Goal: Task Accomplishment & Management: Complete application form

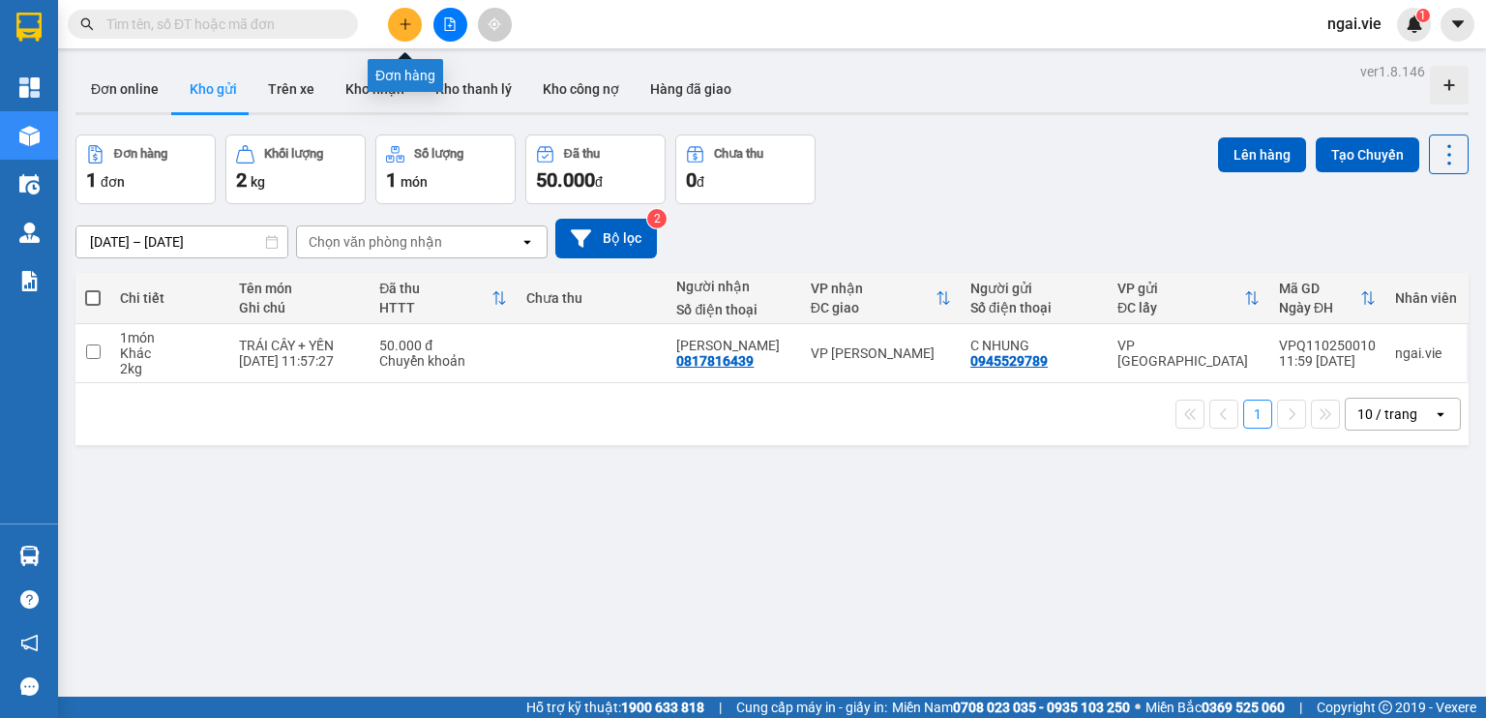
click at [399, 15] on button at bounding box center [405, 25] width 34 height 34
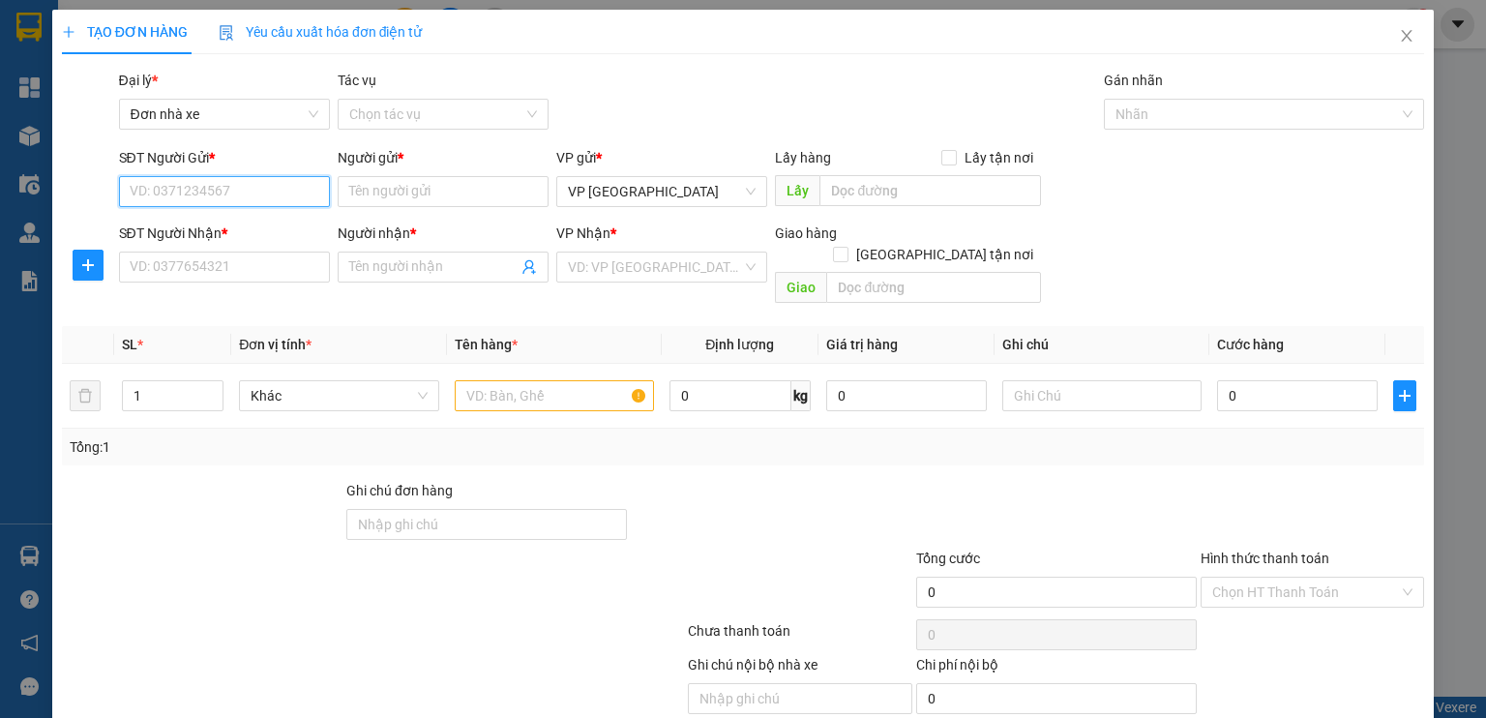
click at [149, 189] on input "SĐT Người Gửi *" at bounding box center [224, 191] width 211 height 31
type input "0943138041"
click at [159, 222] on div "0943138041 - chị [PERSON_NAME]" at bounding box center [234, 230] width 211 height 21
type input "chị [PERSON_NAME]"
type input "0986513648"
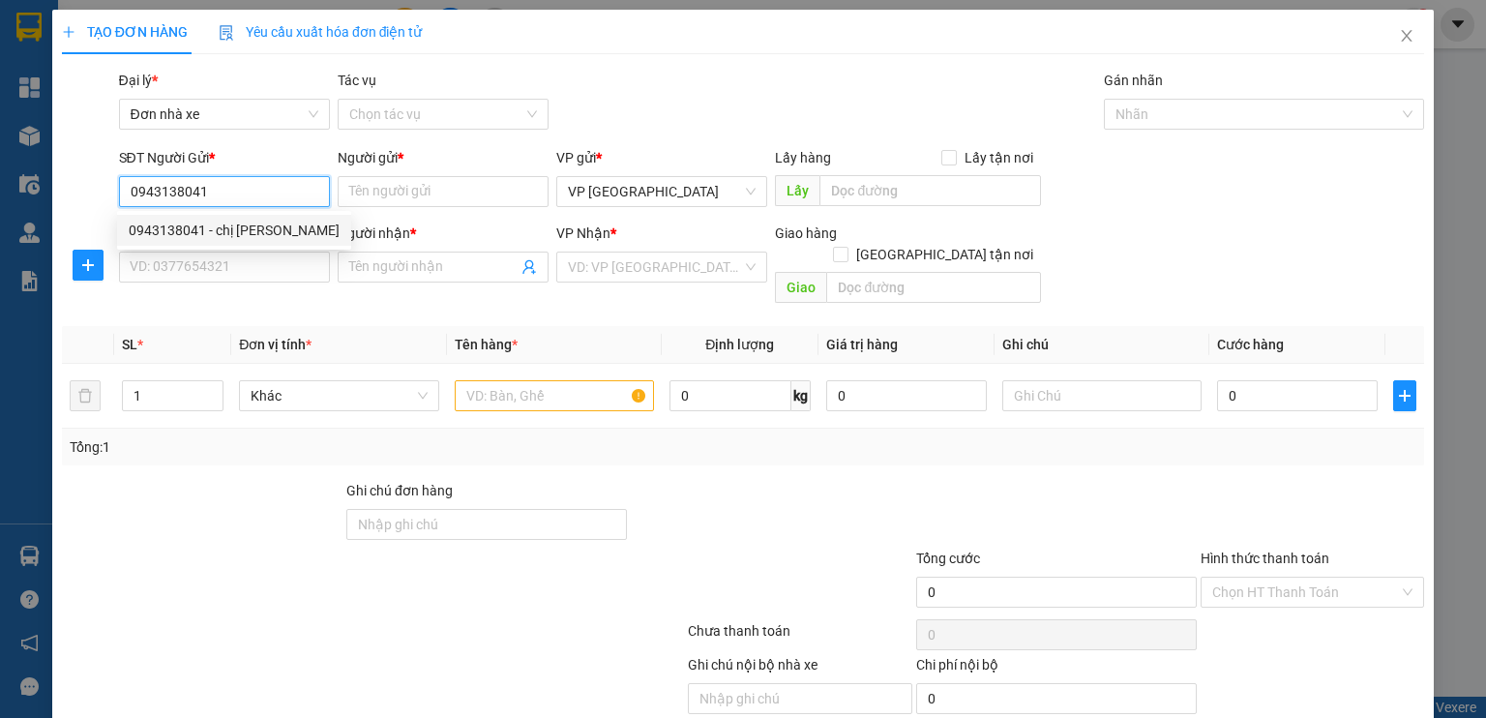
type input "[PERSON_NAME]"
type input "ĐÃ THANH TOÁN"
type input "120.000"
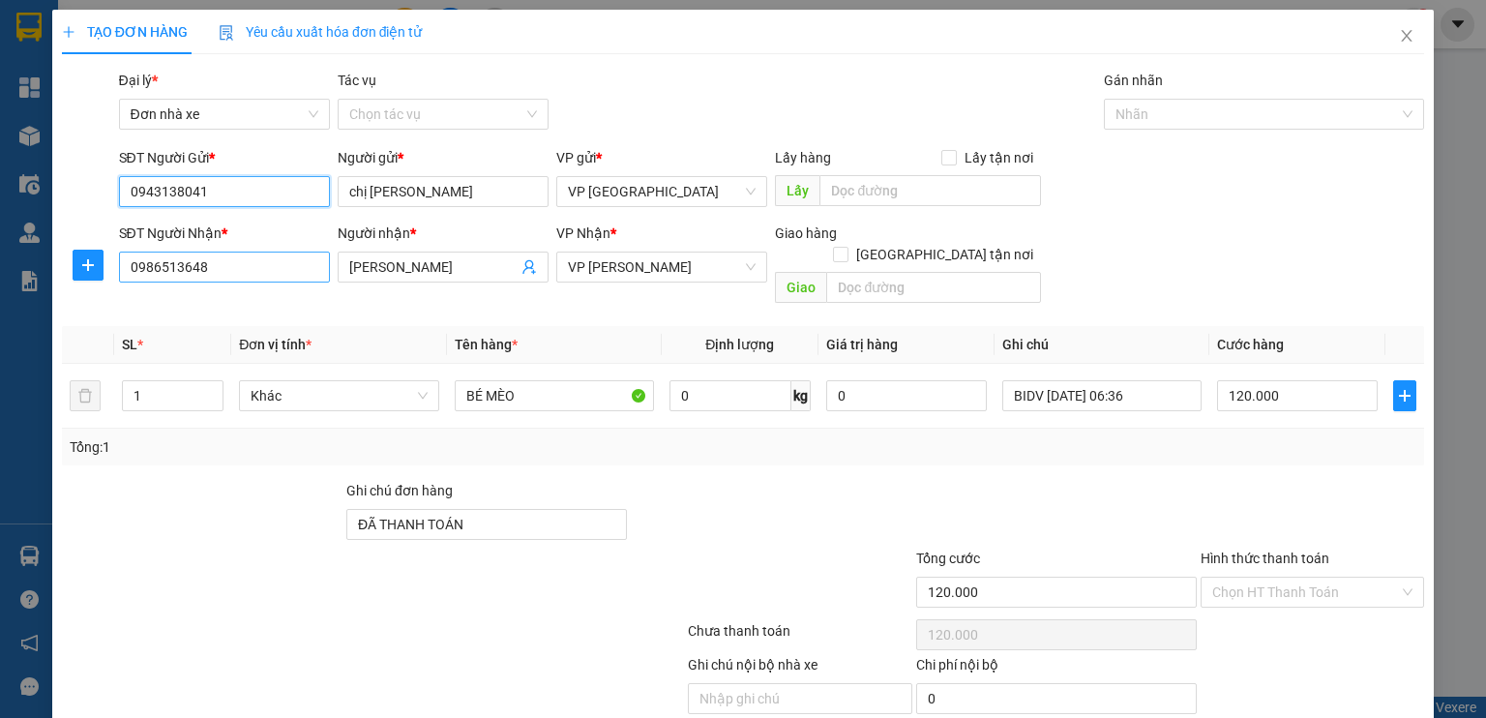
type input "0943138041"
drag, startPoint x: 273, startPoint y: 266, endPoint x: 14, endPoint y: 274, distance: 259.4
click at [14, 274] on div "TẠO ĐƠN HÀNG Yêu cầu xuất hóa đơn điện tử Transit Pickup Surcharge Ids Transit …" at bounding box center [743, 359] width 1486 height 718
type input "0934997662"
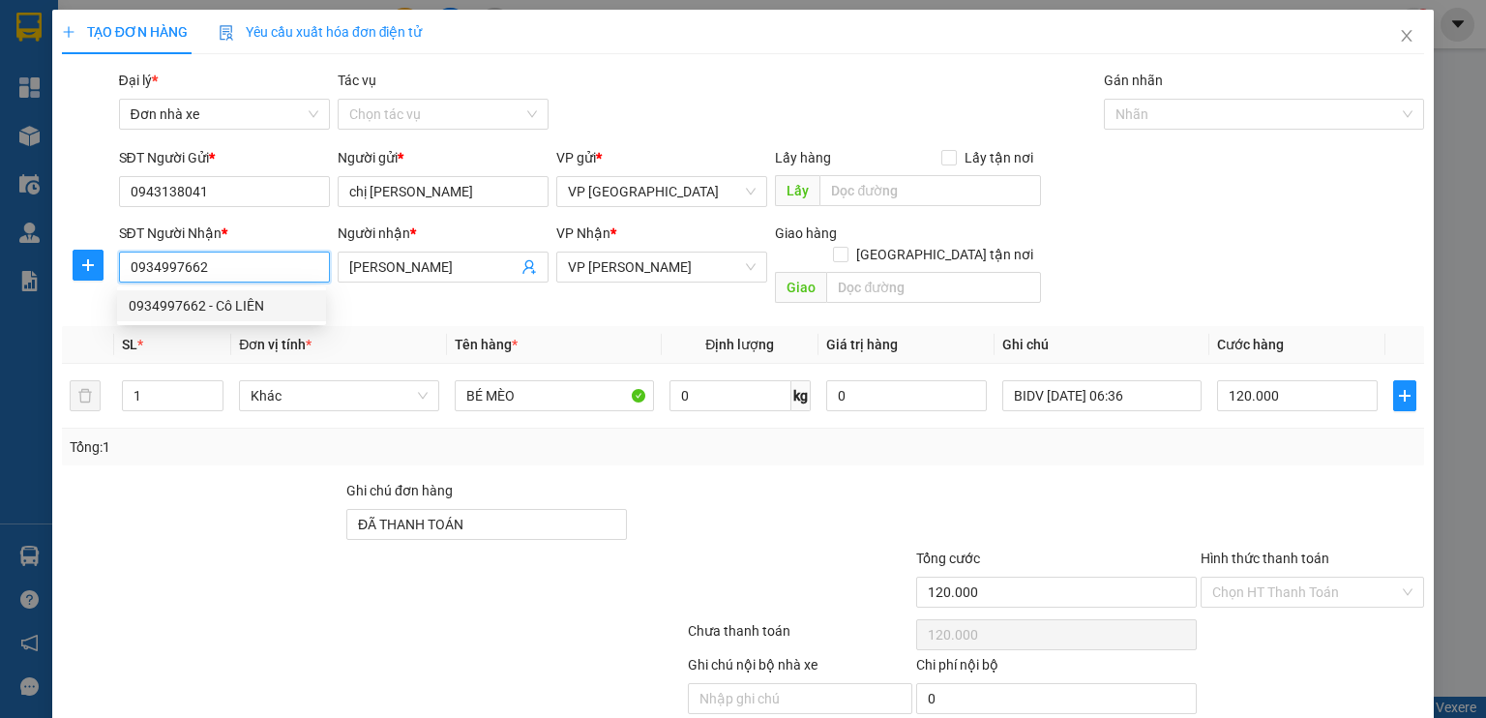
click at [148, 309] on div "0934997662 - Cô LIÊN" at bounding box center [222, 305] width 186 height 21
type input "Cô LIÊN"
type input "ticket 10"
type input "40.000"
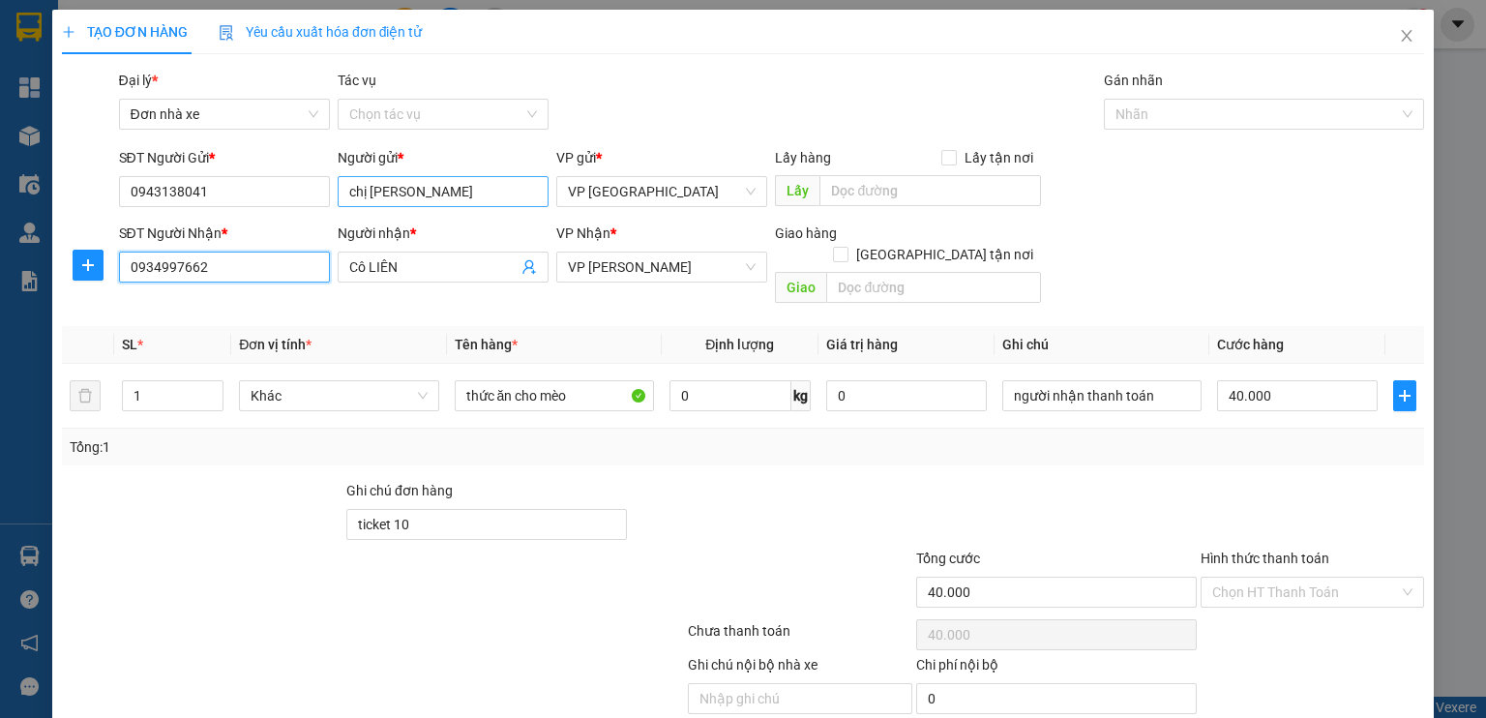
type input "0934997662"
click at [364, 189] on input "chị [PERSON_NAME]" at bounding box center [443, 191] width 211 height 31
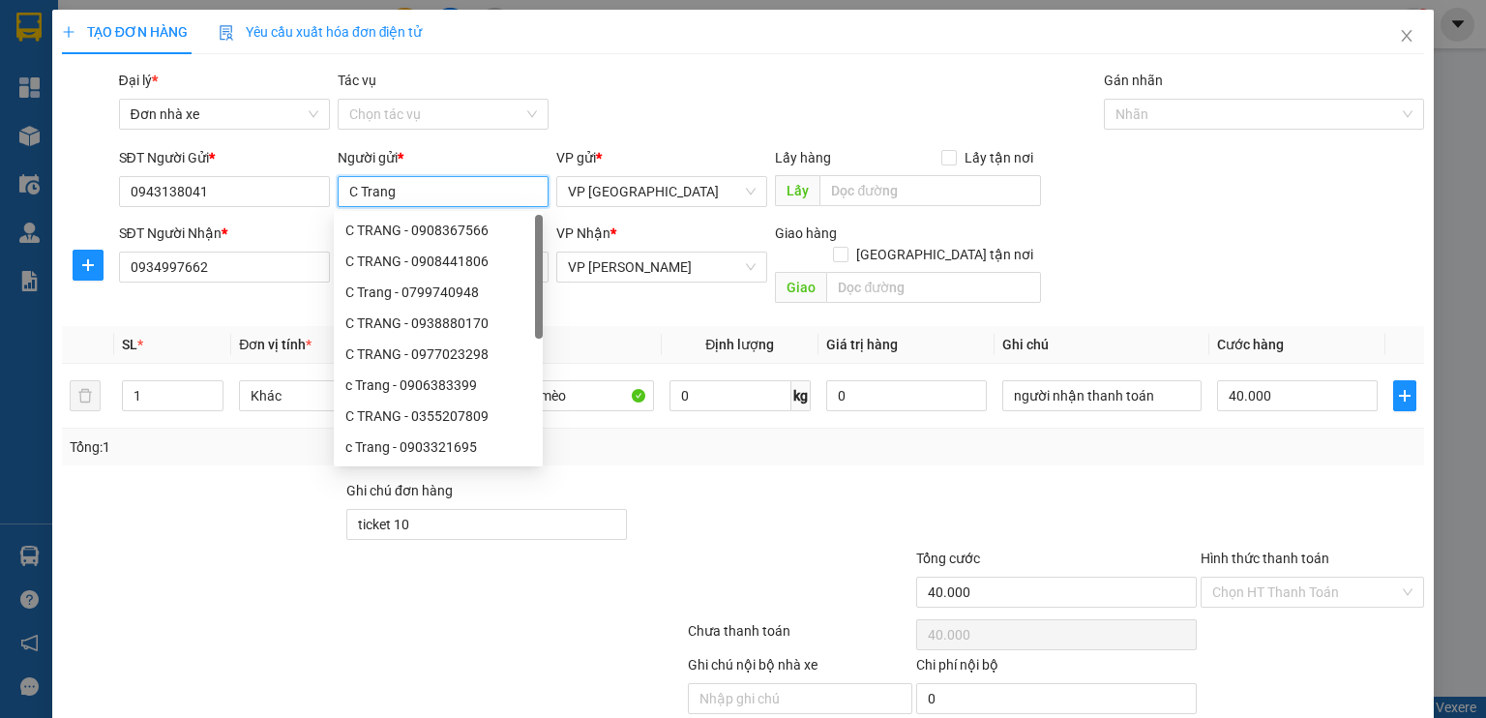
type input "C Trang"
click at [631, 492] on div at bounding box center [771, 514] width 284 height 68
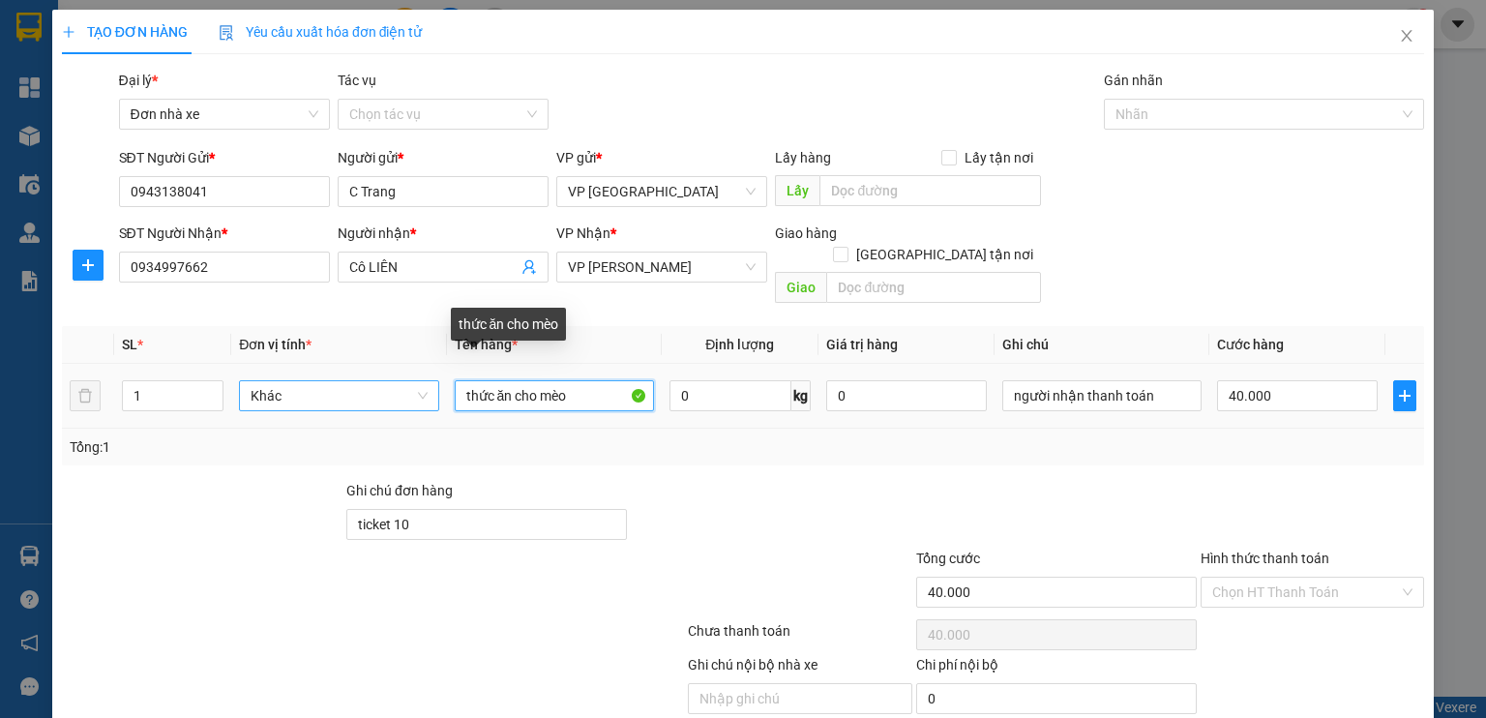
drag, startPoint x: 574, startPoint y: 374, endPoint x: 406, endPoint y: 385, distance: 167.7
click at [406, 385] on tr "1 Khác thức ăn cho mèo 0 kg 0 người nhận thanh toán 40.000" at bounding box center [743, 396] width 1362 height 65
type input "4 MÈO NHO"
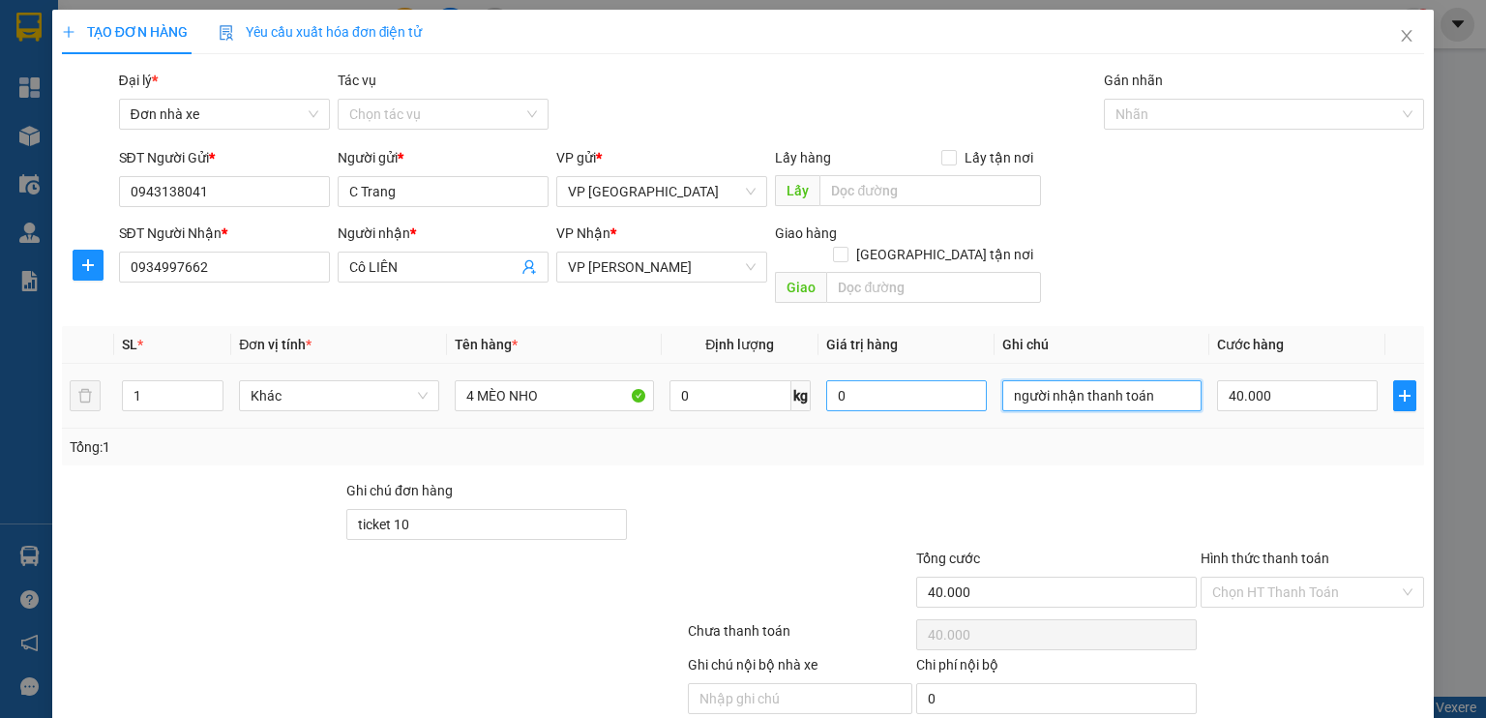
drag, startPoint x: 1170, startPoint y: 381, endPoint x: 902, endPoint y: 381, distance: 268.0
click at [902, 381] on tr "1 Khác 4 MÈO NHO 0 kg 0 người nhận thanh toán 40.000" at bounding box center [743, 396] width 1362 height 65
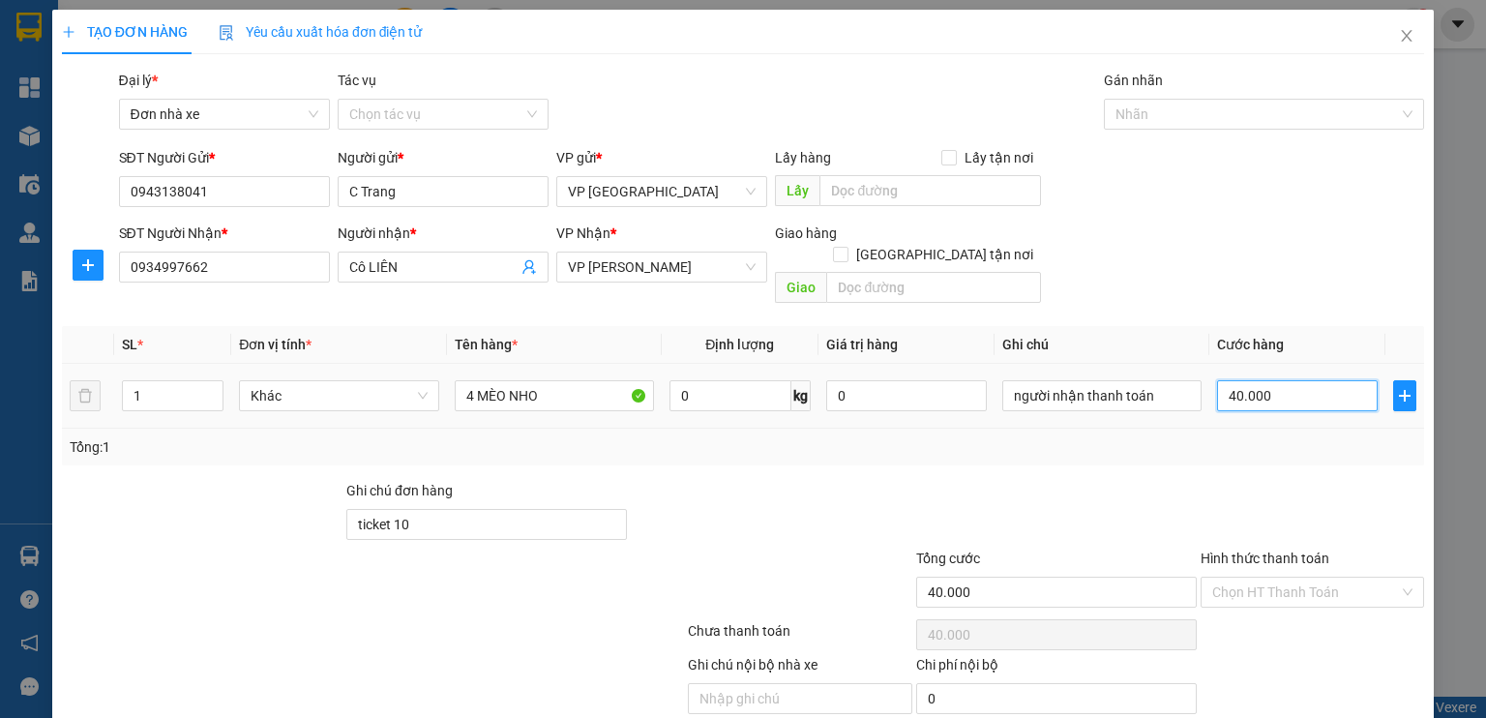
type input "0"
type input "người nhận thanh toán120"
click at [1319, 380] on input "0" at bounding box center [1297, 395] width 161 height 31
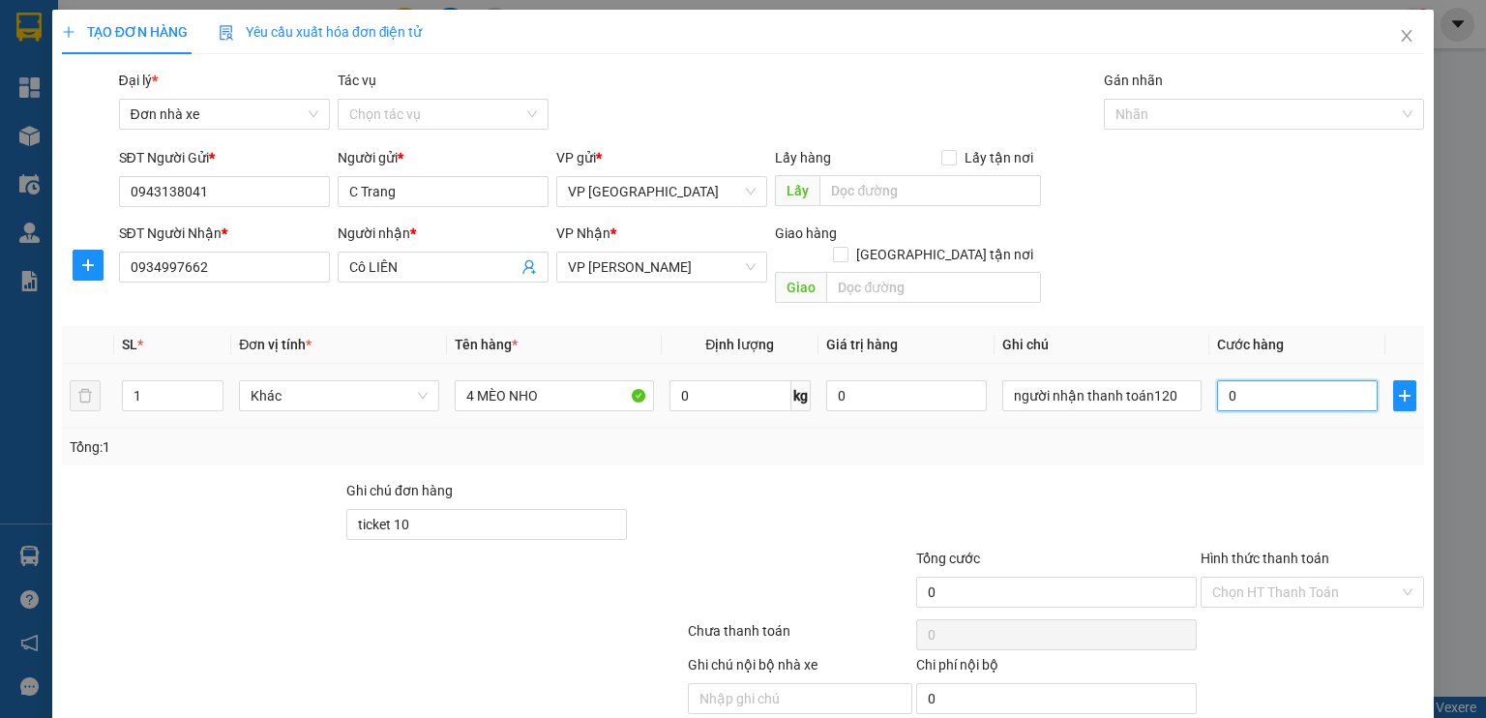
type input "1"
type input "12"
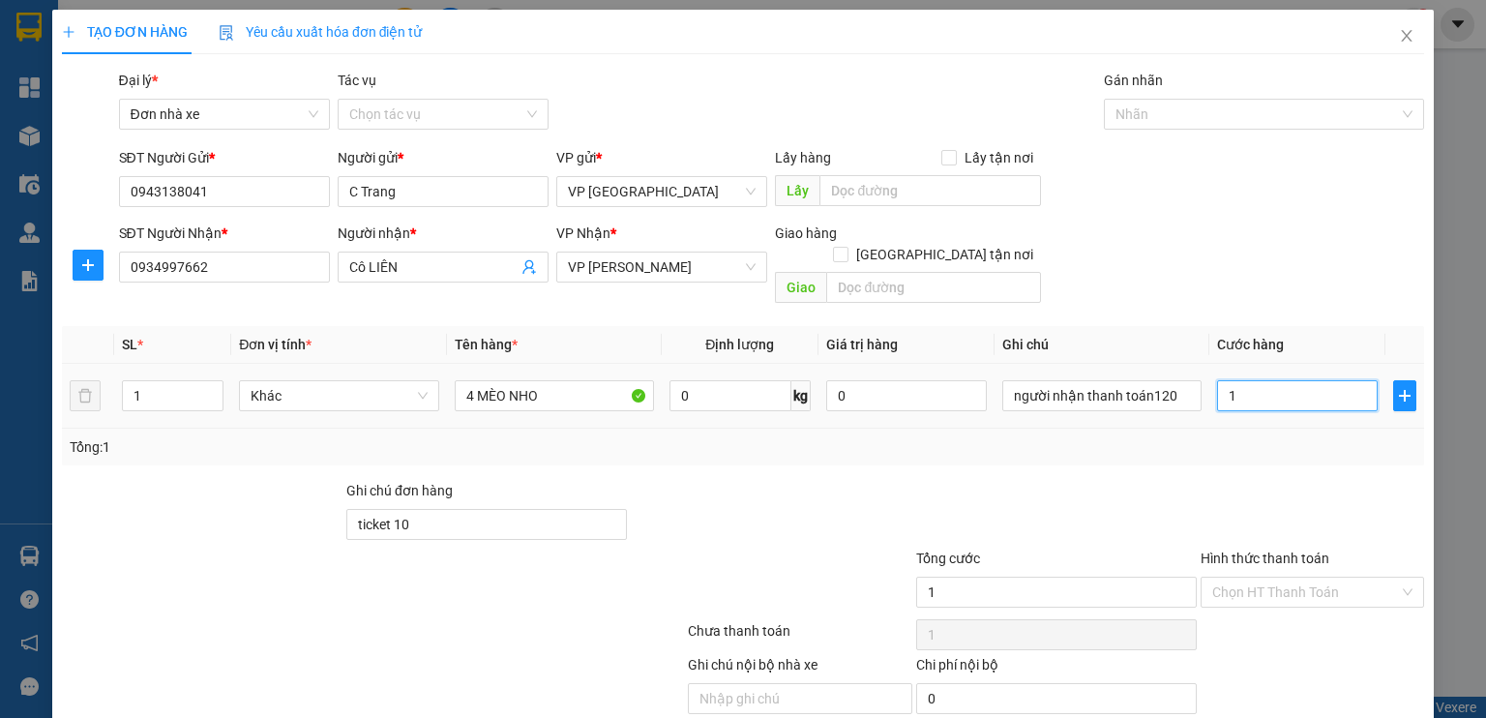
type input "12"
type input "120"
type input "1.200"
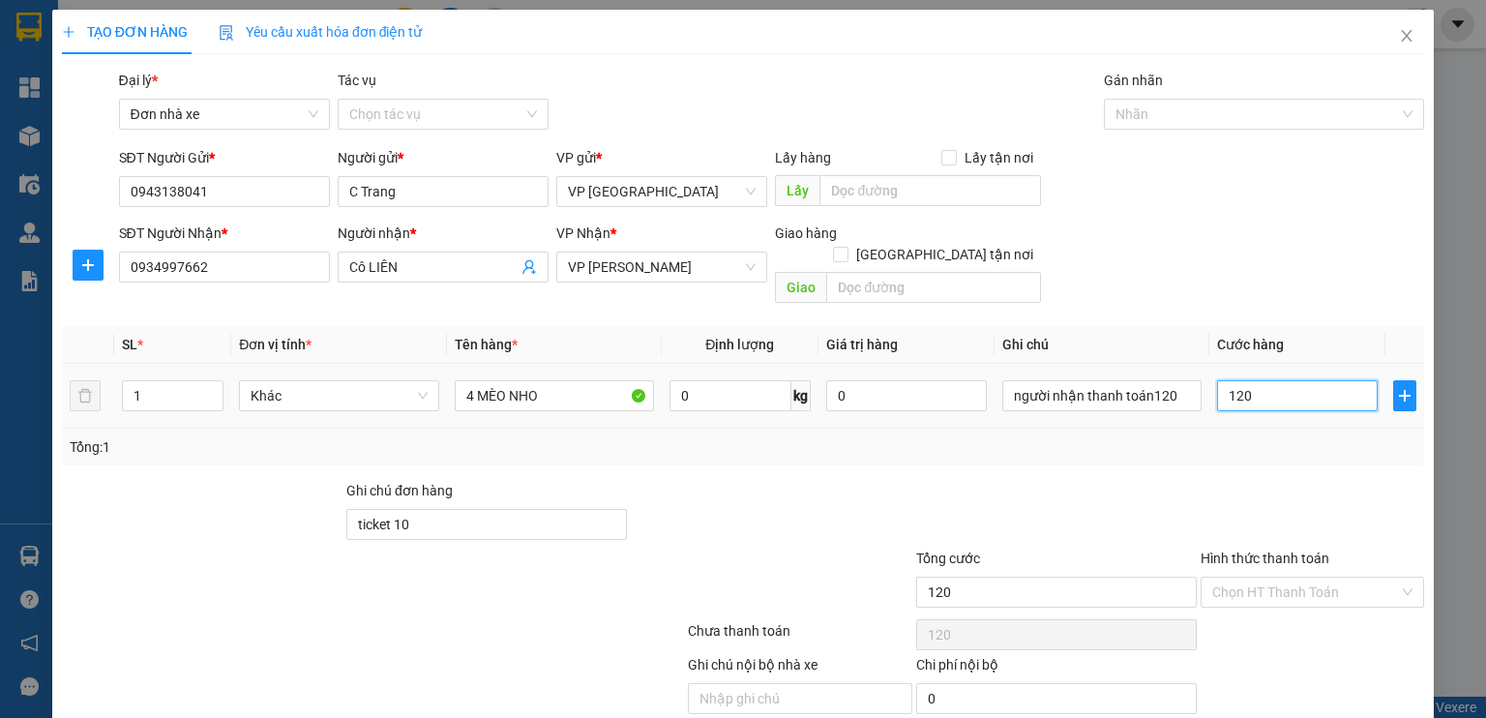
type input "1.200"
type input "12.000"
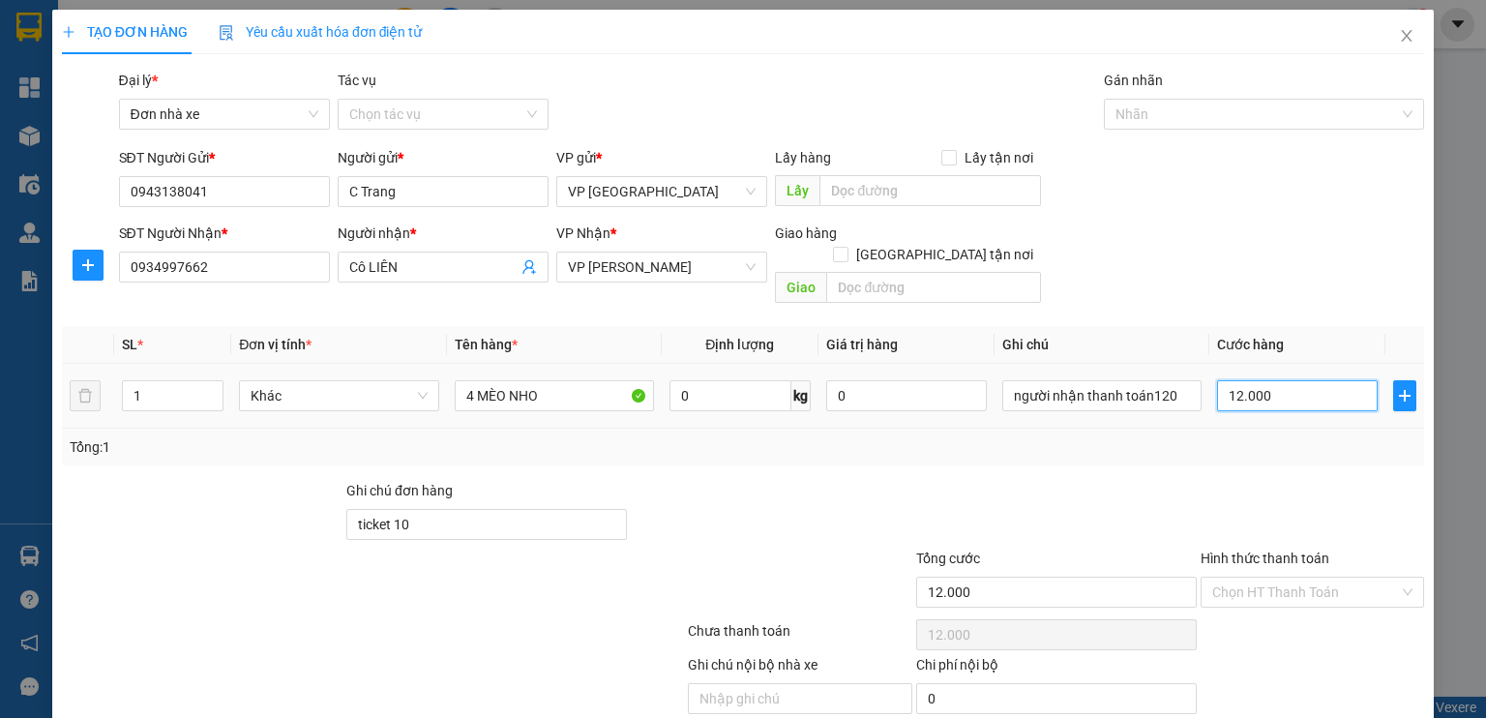
type input "120.000"
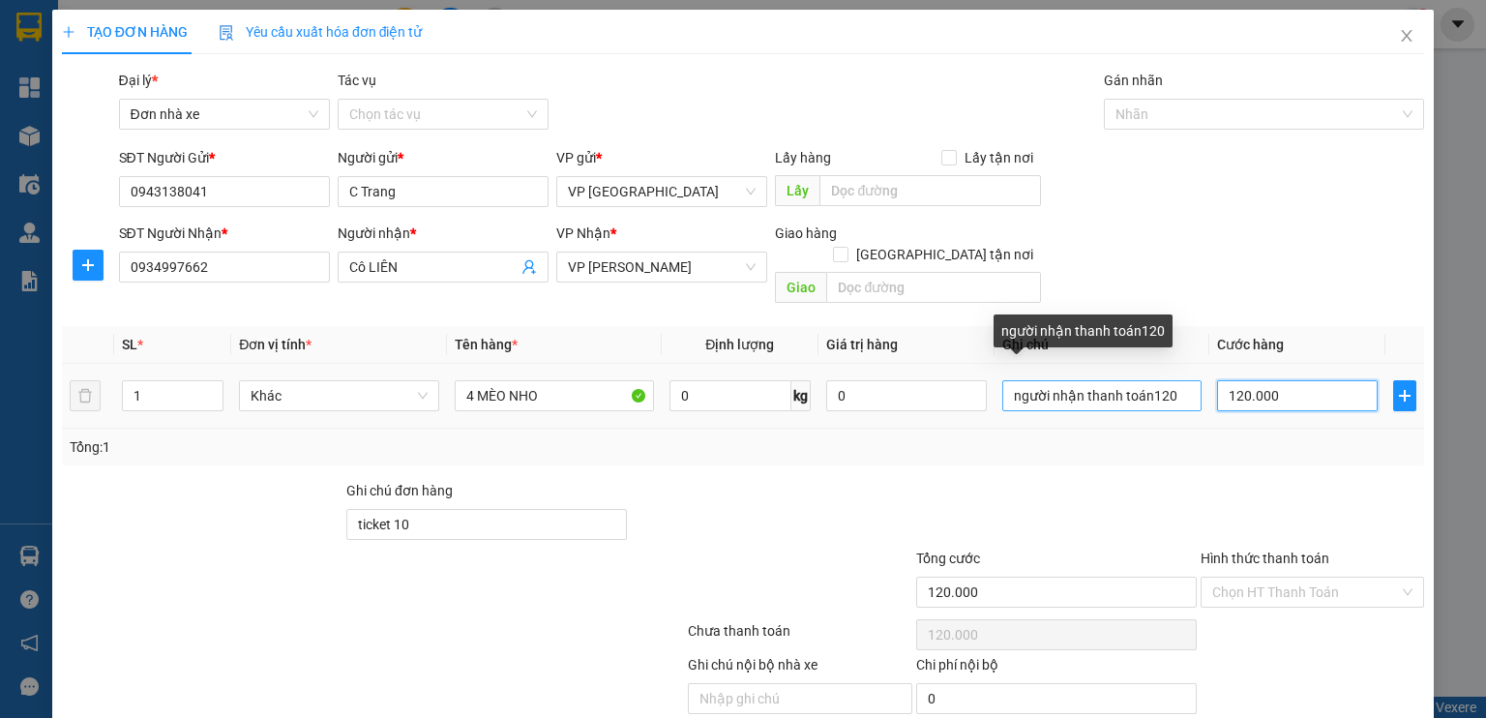
type input "120.000"
drag, startPoint x: 1174, startPoint y: 378, endPoint x: 855, endPoint y: 402, distance: 320.1
click at [855, 402] on tr "1 Khác 4 MÈO NHO 0 kg 0 người nhận thanh toán120 120.000" at bounding box center [743, 396] width 1362 height 65
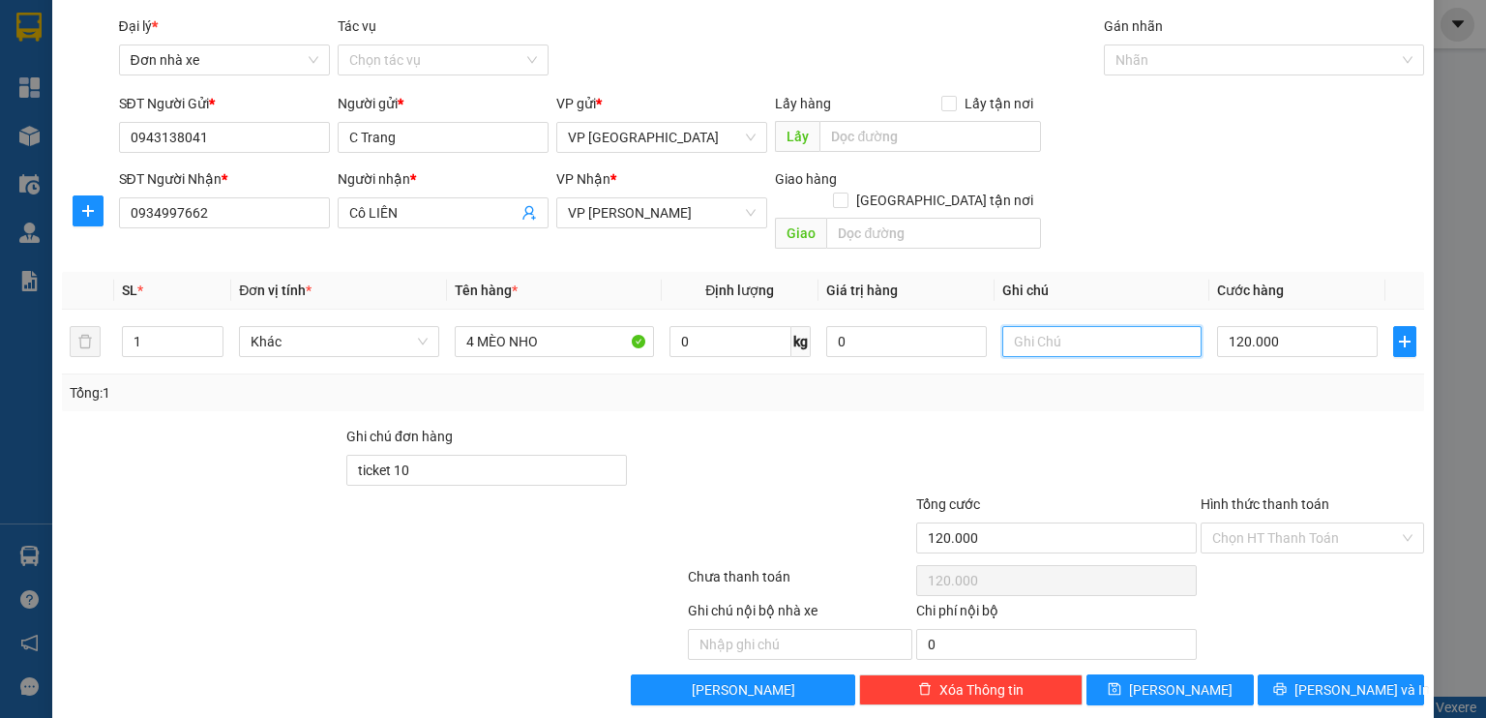
scroll to position [55, 0]
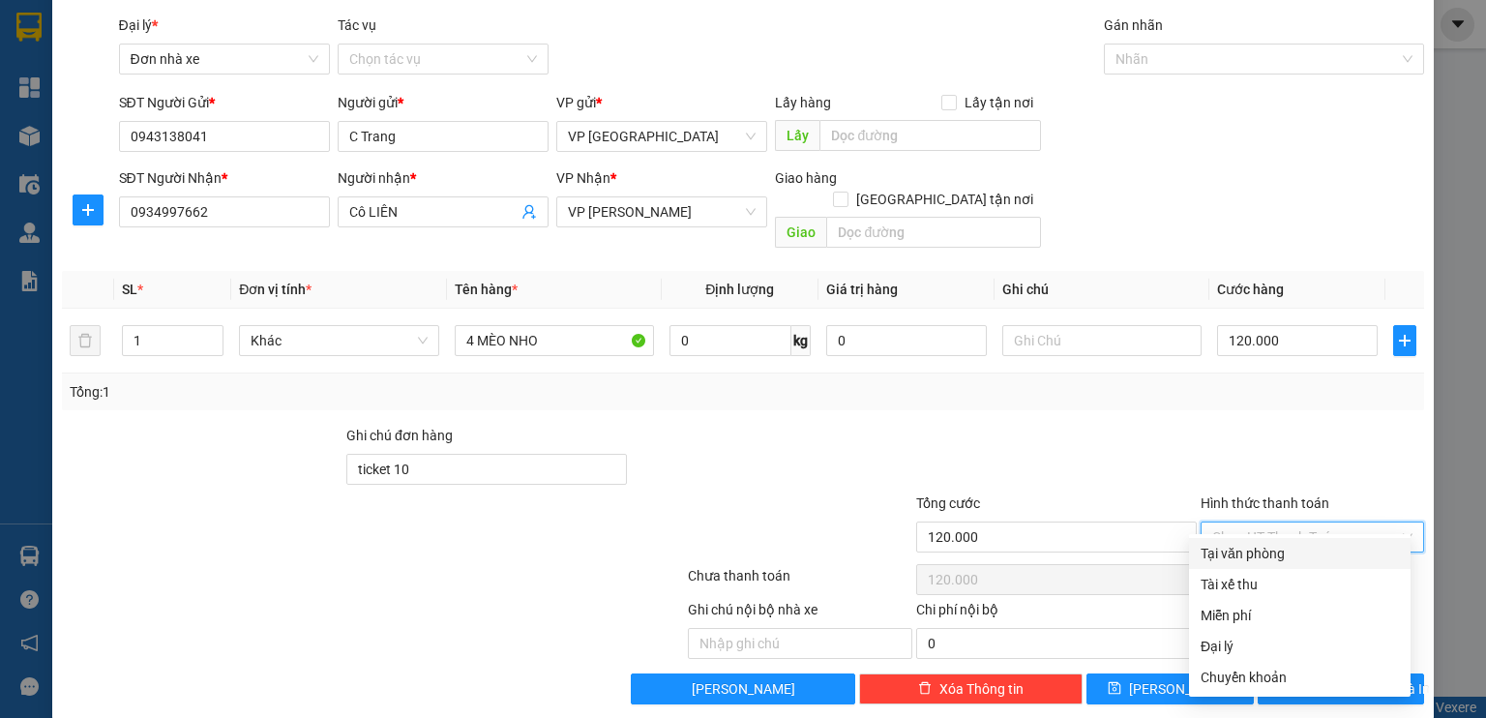
click at [1349, 522] on input "Hình thức thanh toán" at bounding box center [1305, 536] width 187 height 29
click at [1257, 676] on div "Chuyển khoản" at bounding box center [1300, 677] width 198 height 21
type input "0"
click at [1231, 674] on div "Chuyển khoản" at bounding box center [1300, 677] width 198 height 21
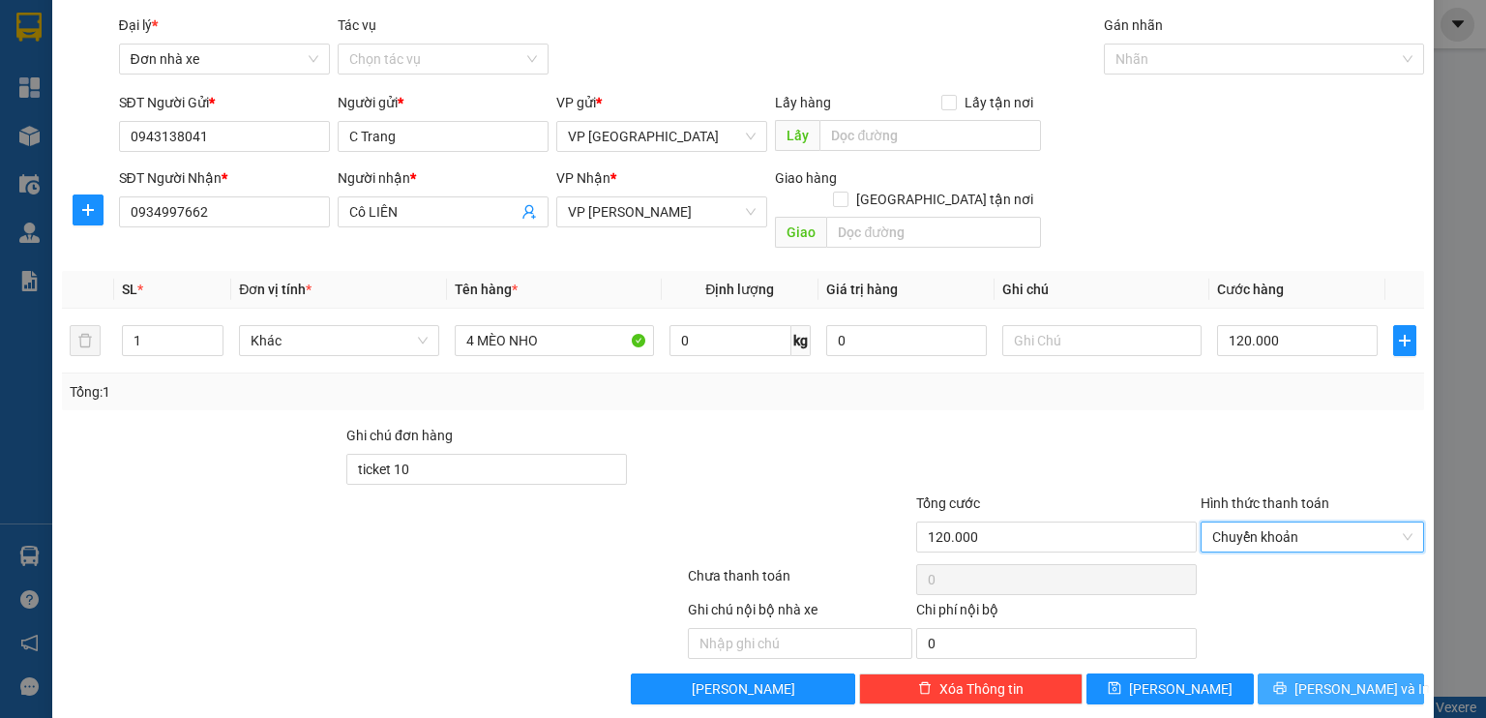
click at [1323, 678] on span "[PERSON_NAME] và In" at bounding box center [1361, 688] width 135 height 21
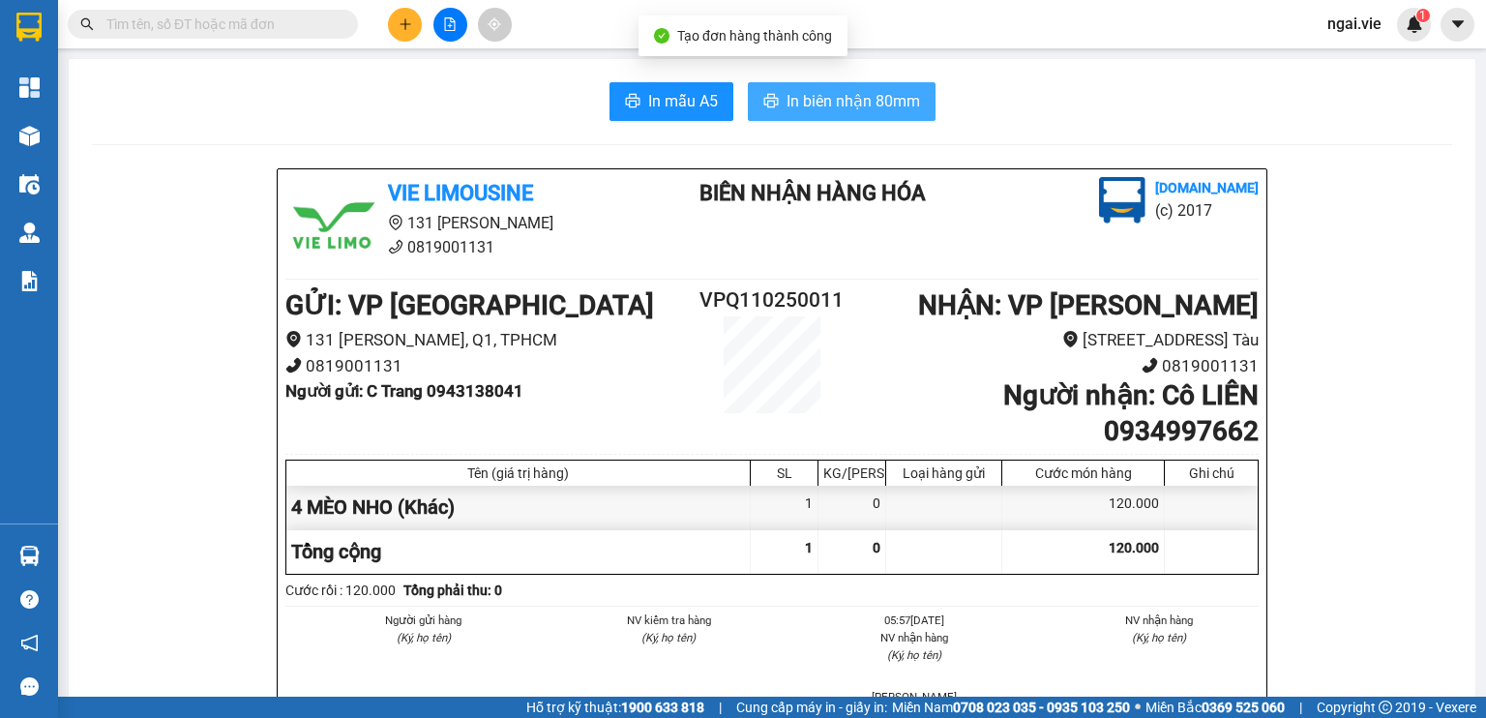
click at [821, 108] on span "In biên nhận 80mm" at bounding box center [852, 101] width 133 height 24
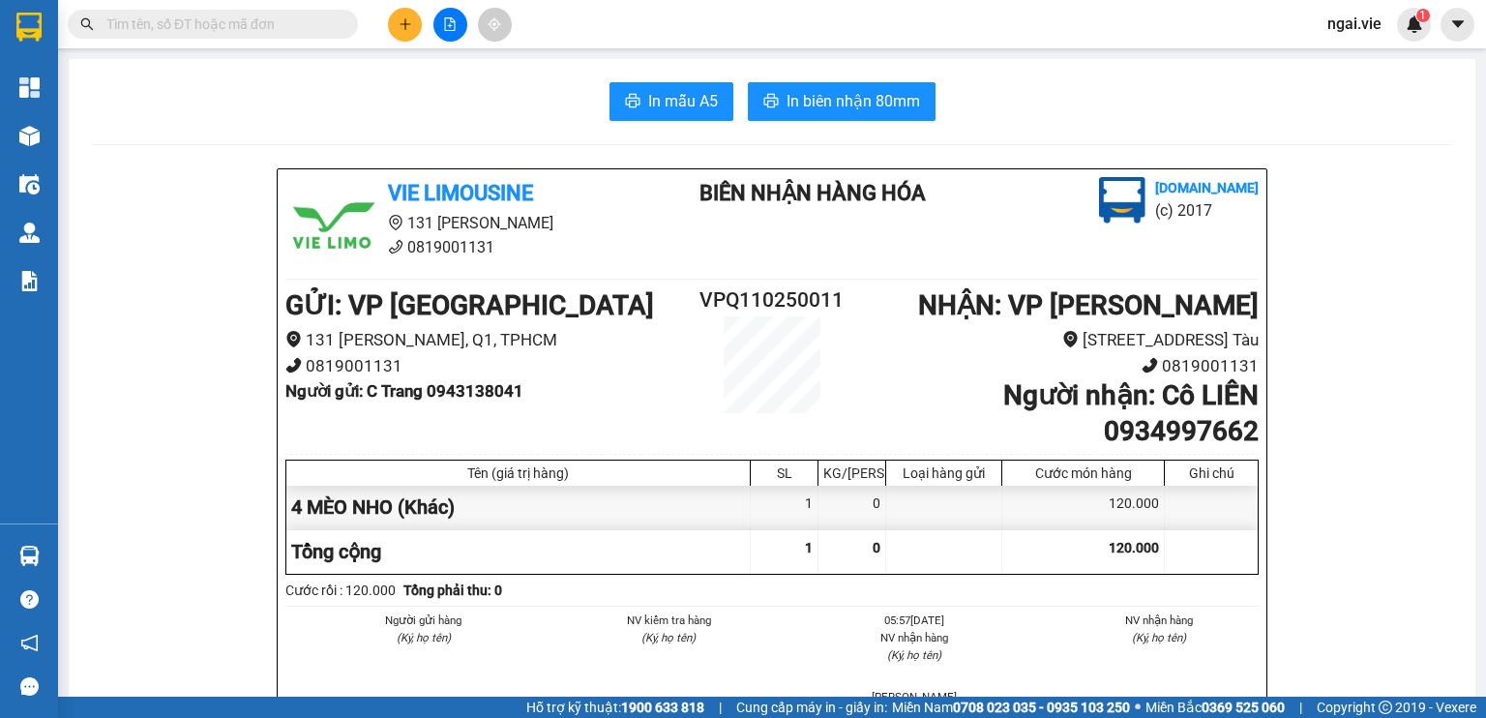
scroll to position [484, 0]
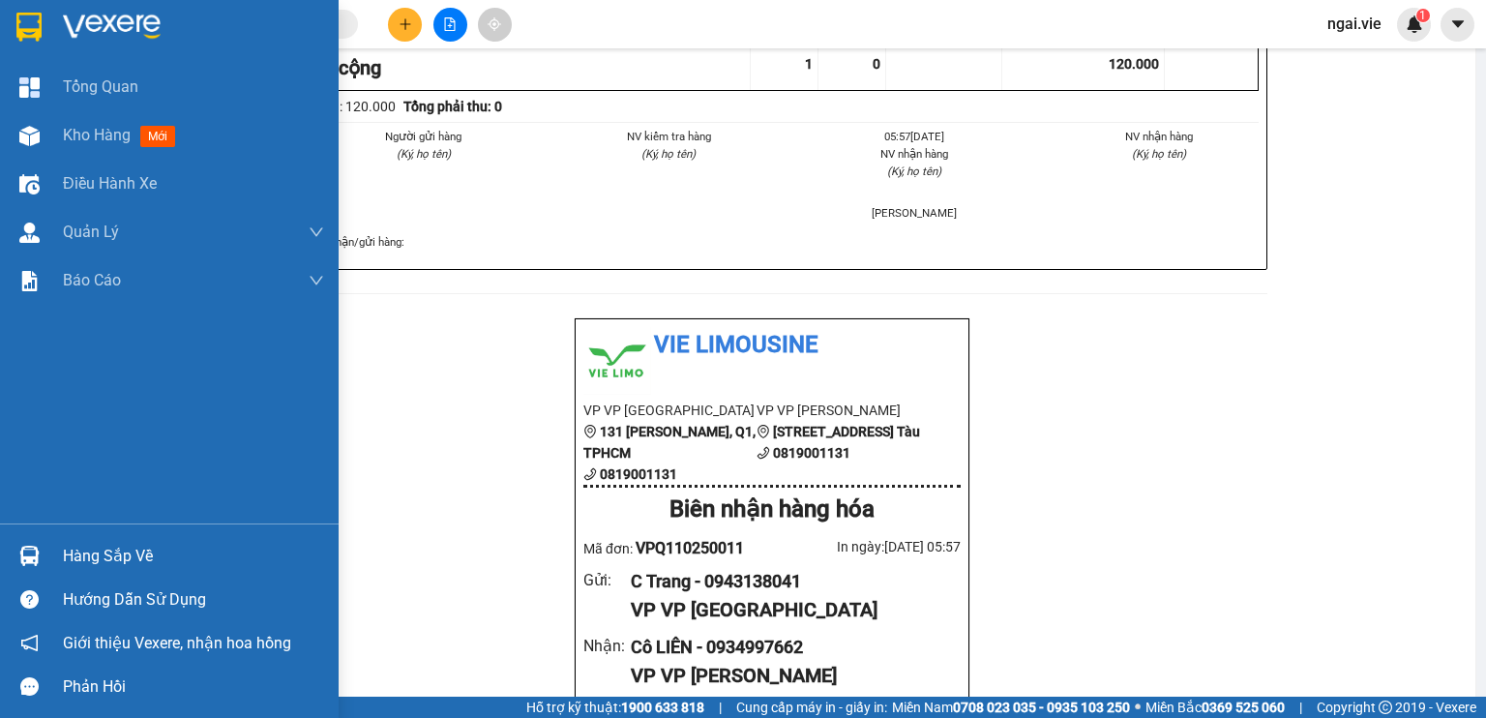
click at [25, 34] on img at bounding box center [28, 27] width 25 height 29
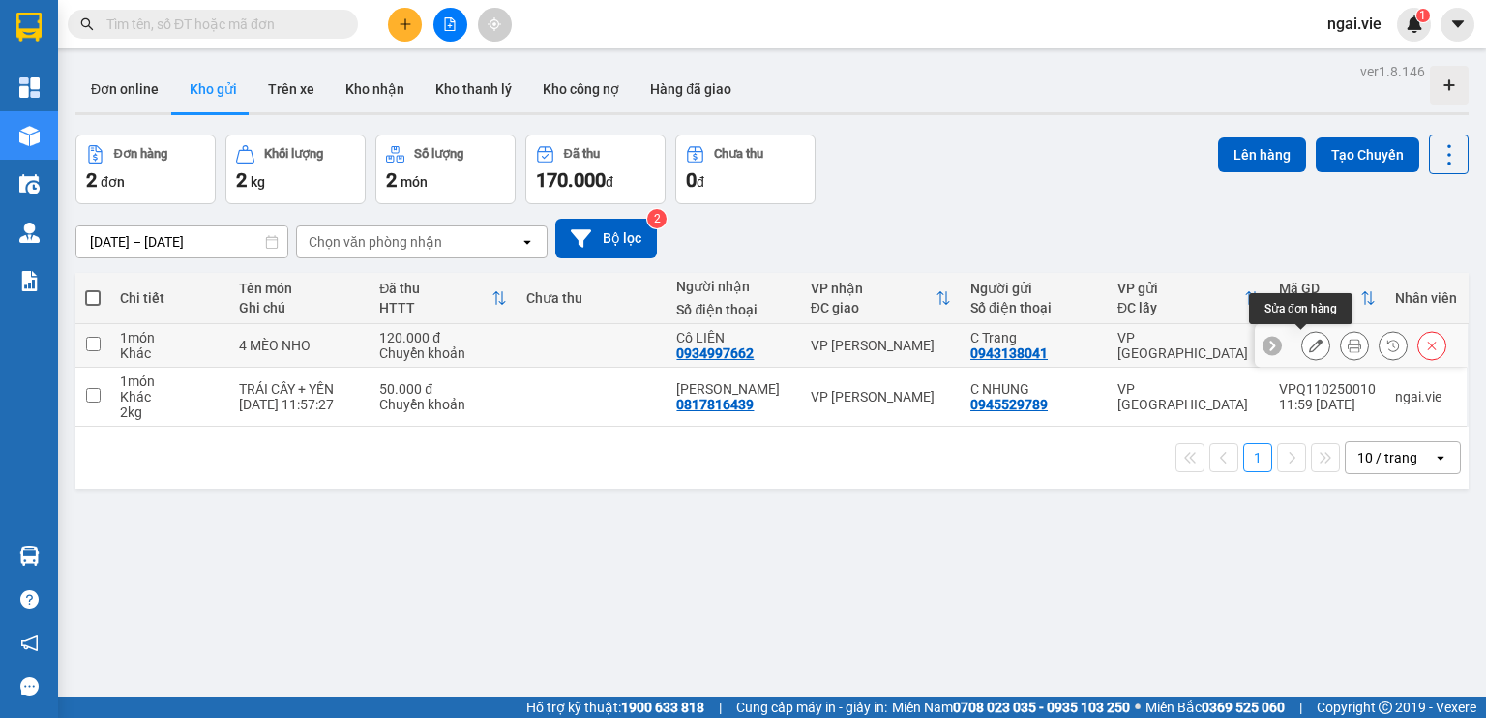
click at [1302, 345] on button at bounding box center [1315, 346] width 27 height 34
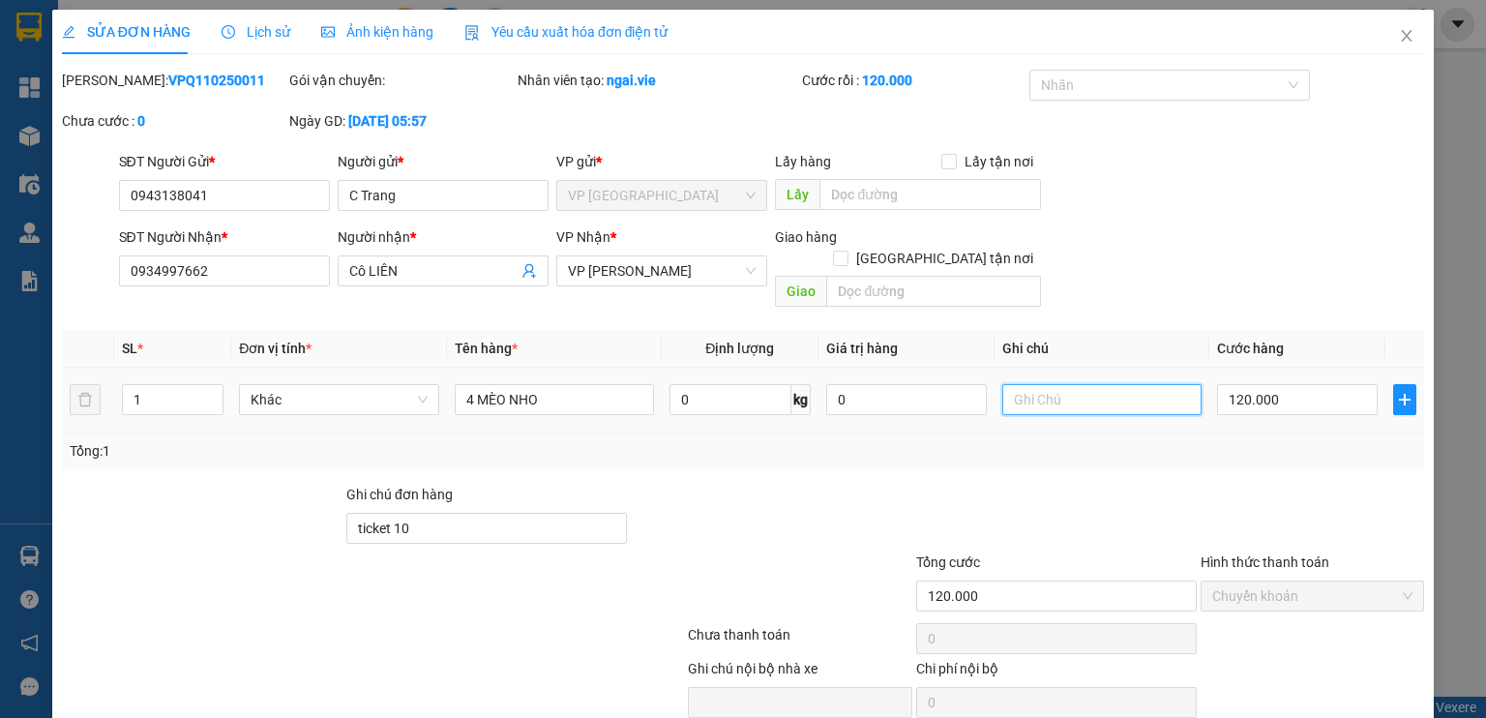
click at [1068, 384] on input "text" at bounding box center [1101, 399] width 199 height 31
paste input "[DATE] 05:56:17"
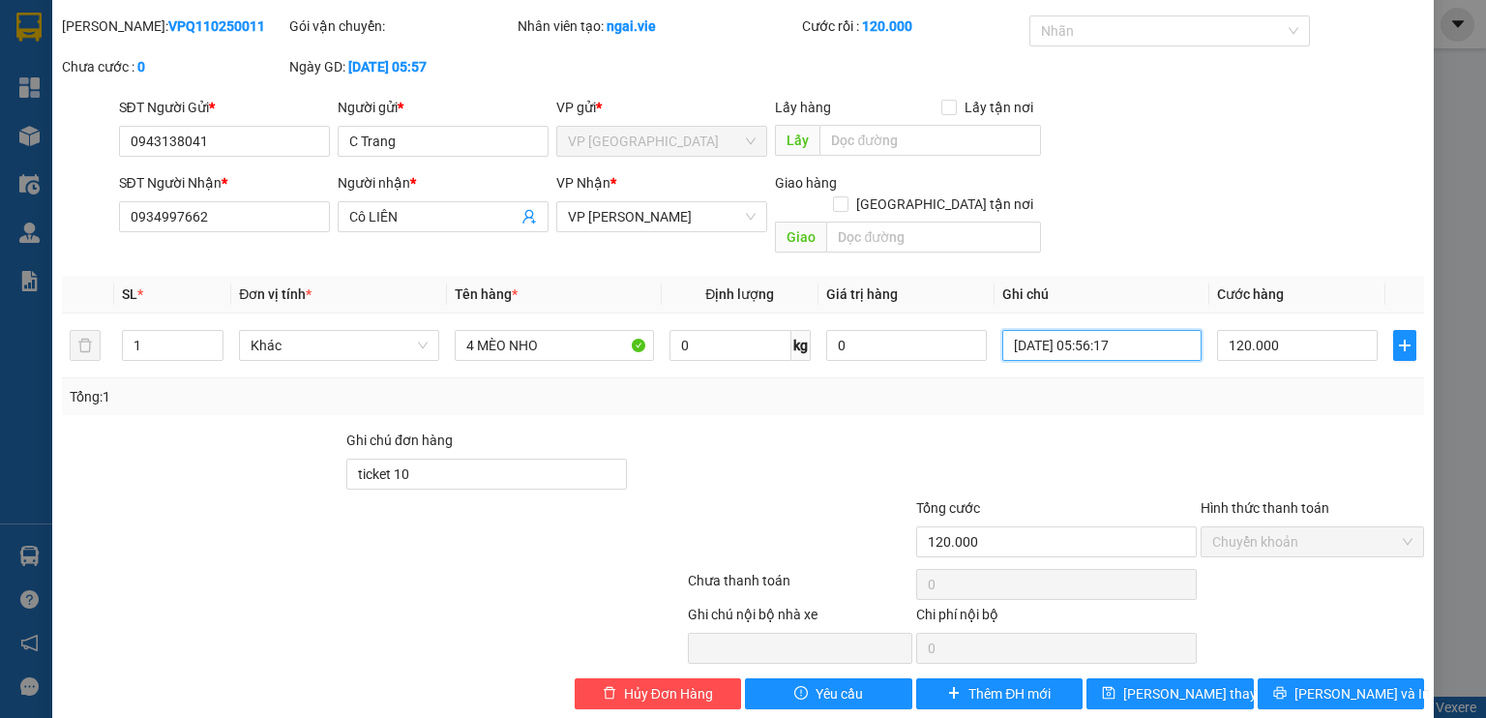
scroll to position [59, 0]
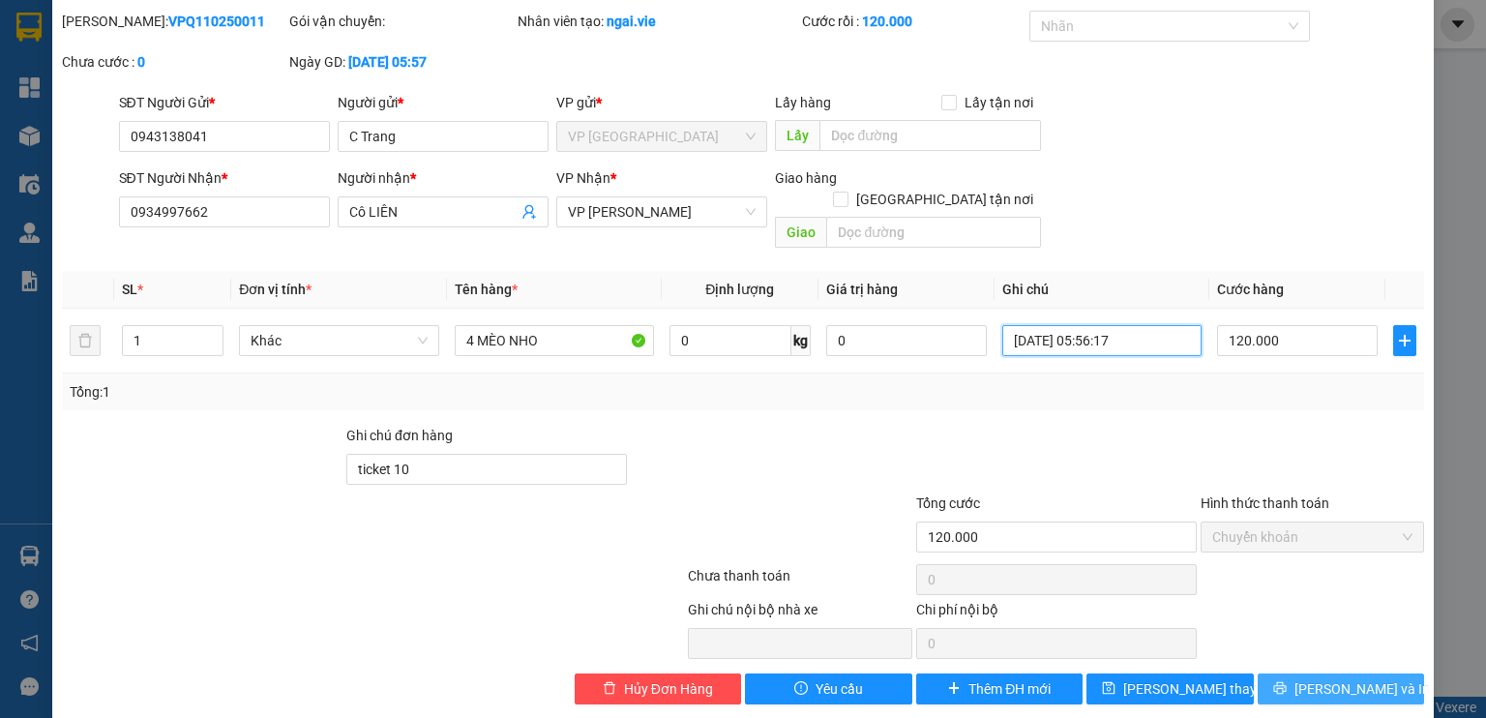
type input "[DATE] 05:56:17"
click at [1328, 678] on span "[PERSON_NAME] và In" at bounding box center [1361, 688] width 135 height 21
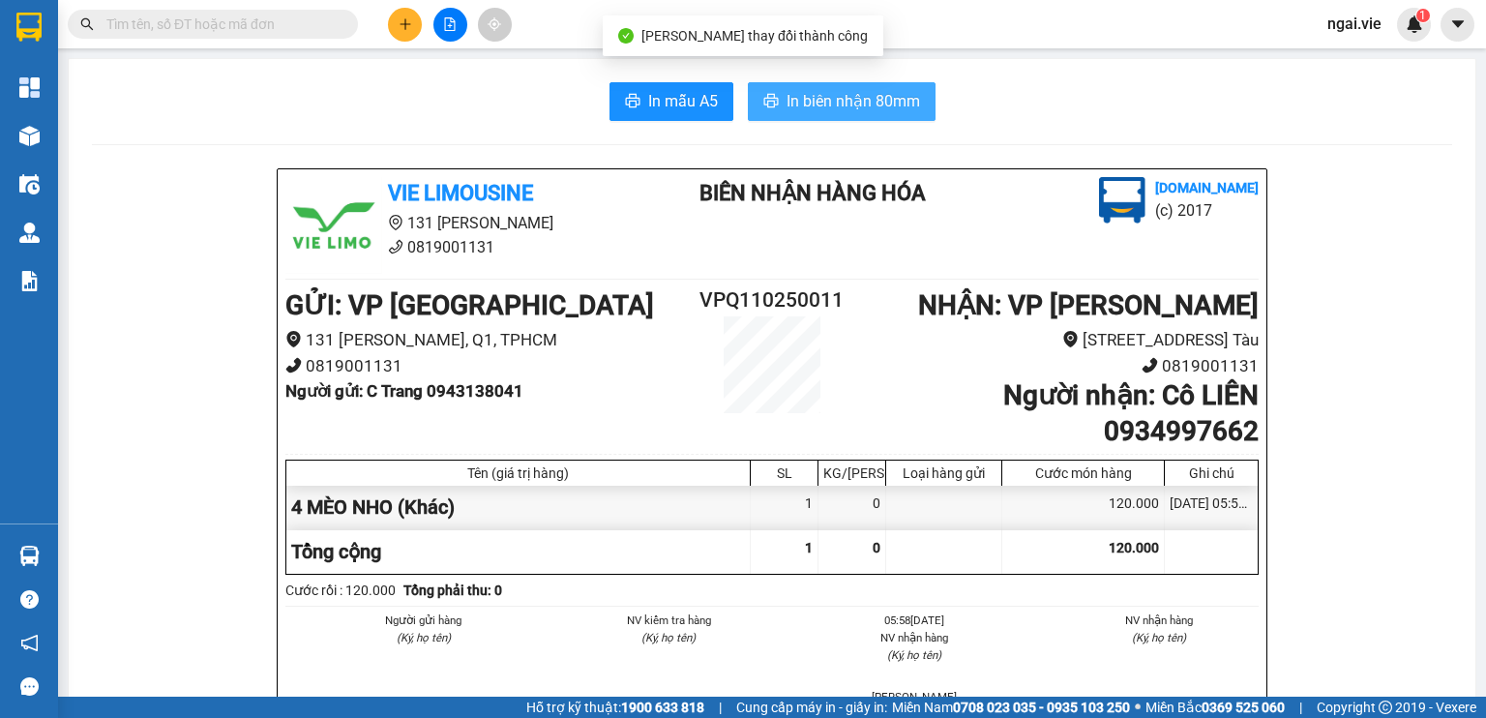
click at [808, 96] on span "In biên nhận 80mm" at bounding box center [852, 101] width 133 height 24
click at [836, 100] on span "In biên nhận 80mm" at bounding box center [852, 101] width 133 height 24
